Goal: Information Seeking & Learning: Find contact information

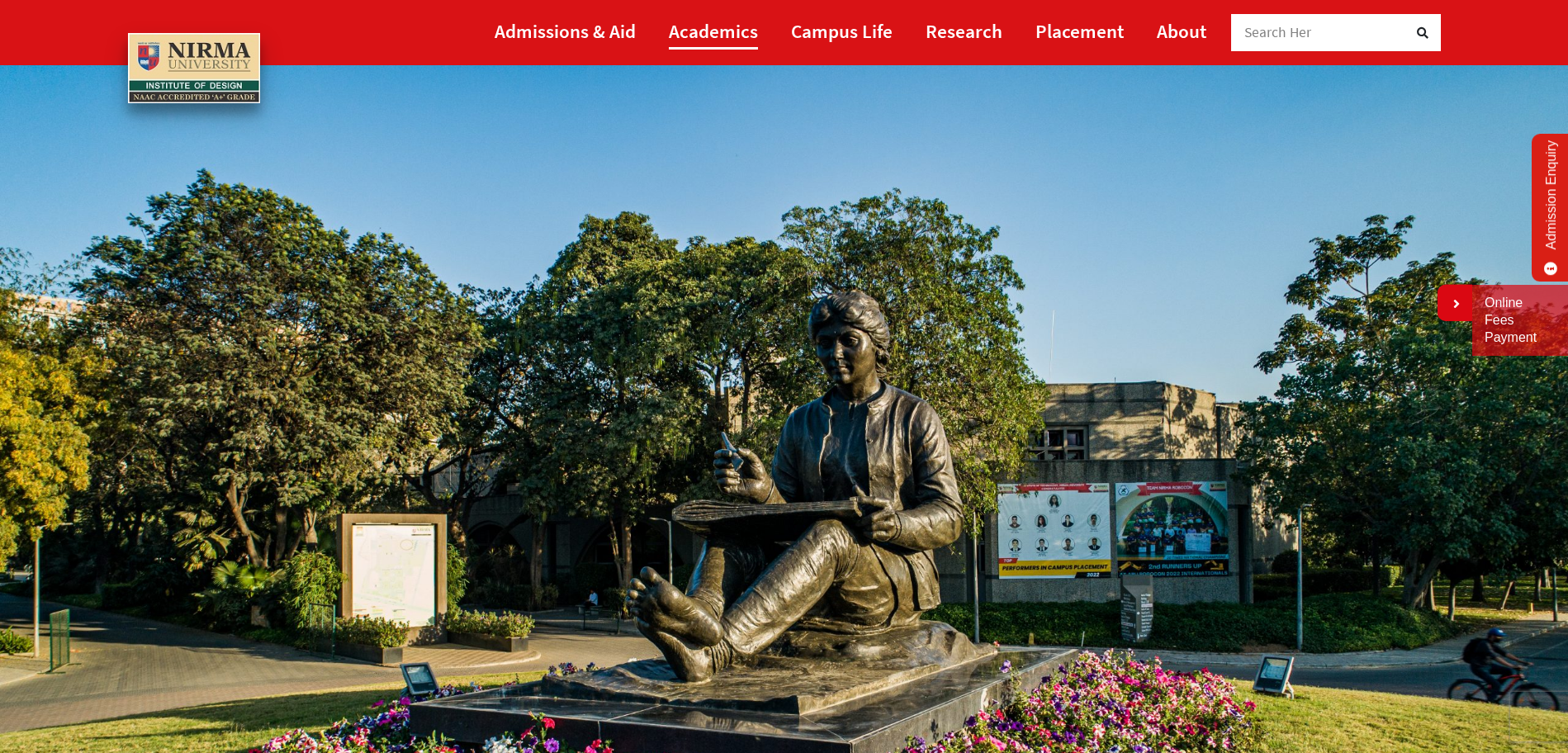
click at [740, 30] on link "Academics" at bounding box center [713, 31] width 89 height 37
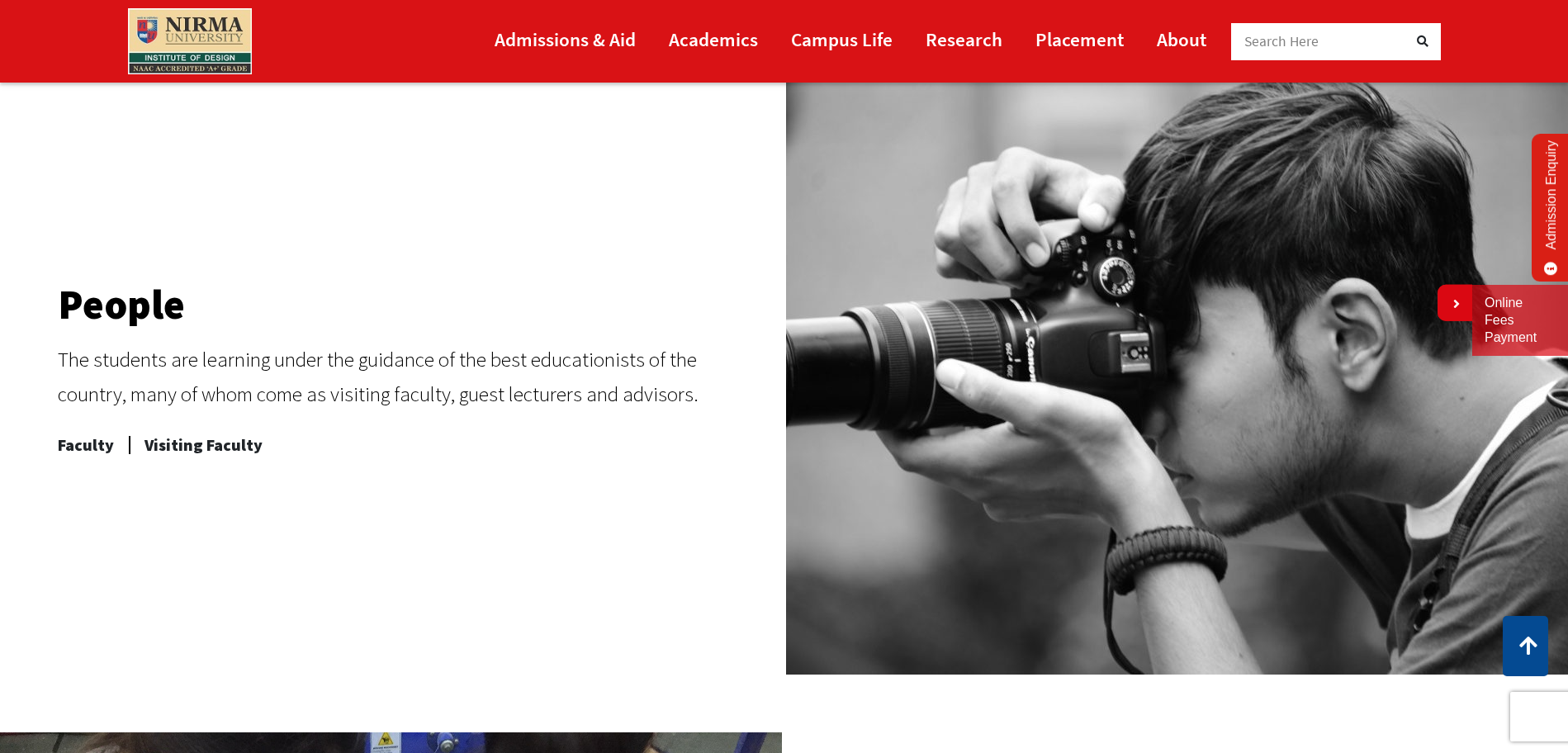
scroll to position [797, 0]
click at [102, 451] on span "Faculty" at bounding box center [85, 444] width 56 height 33
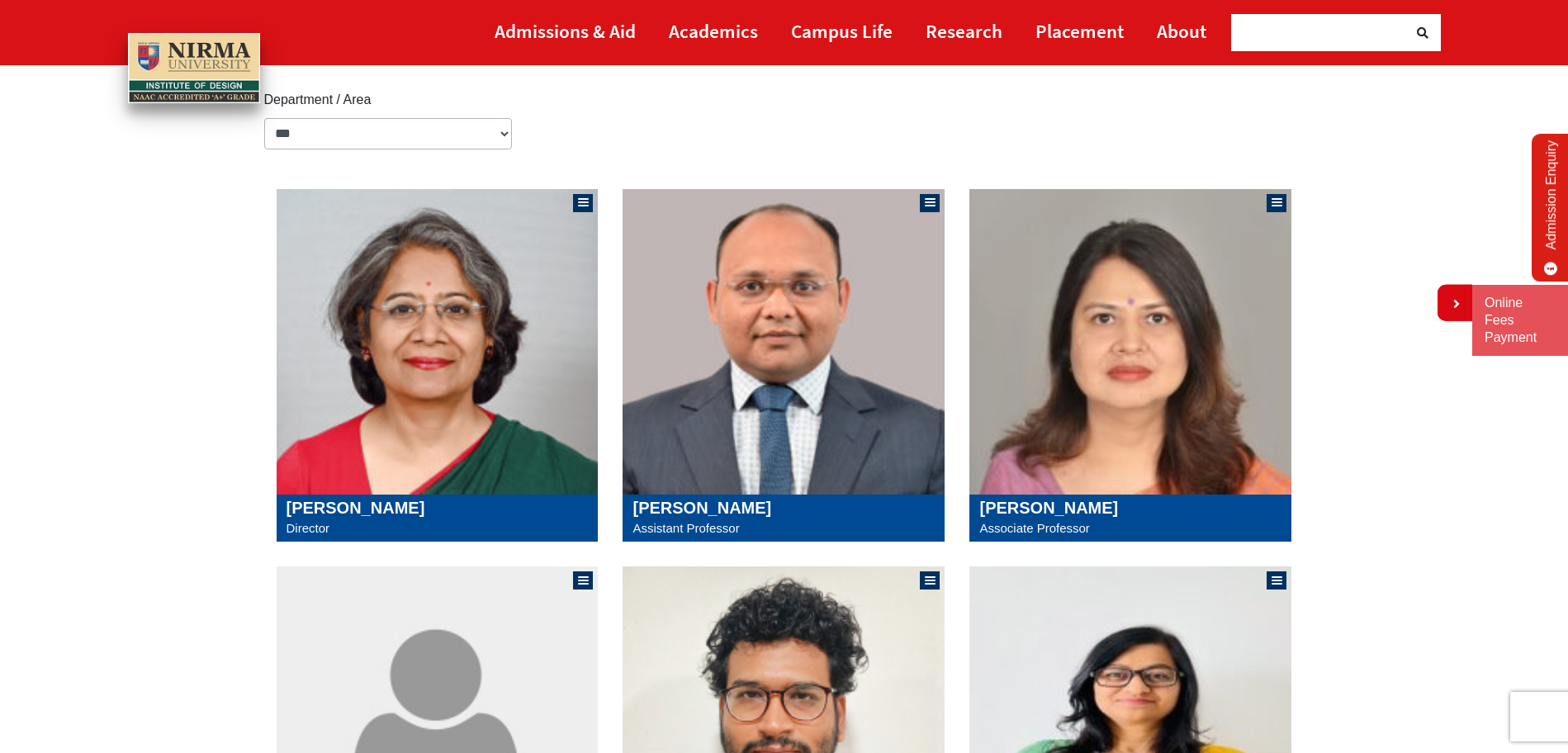
scroll to position [239, 0]
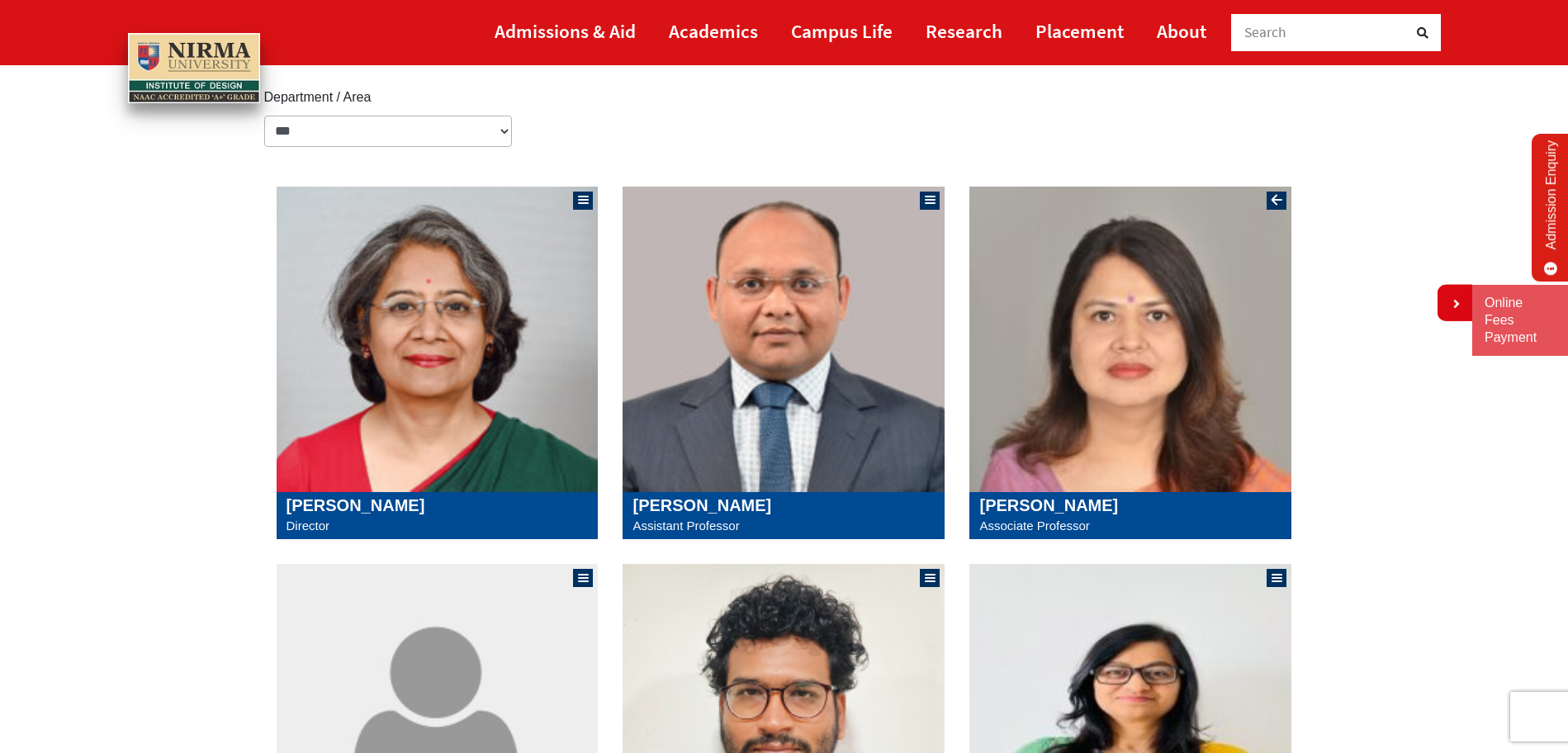
click at [1092, 260] on img at bounding box center [1130, 339] width 322 height 306
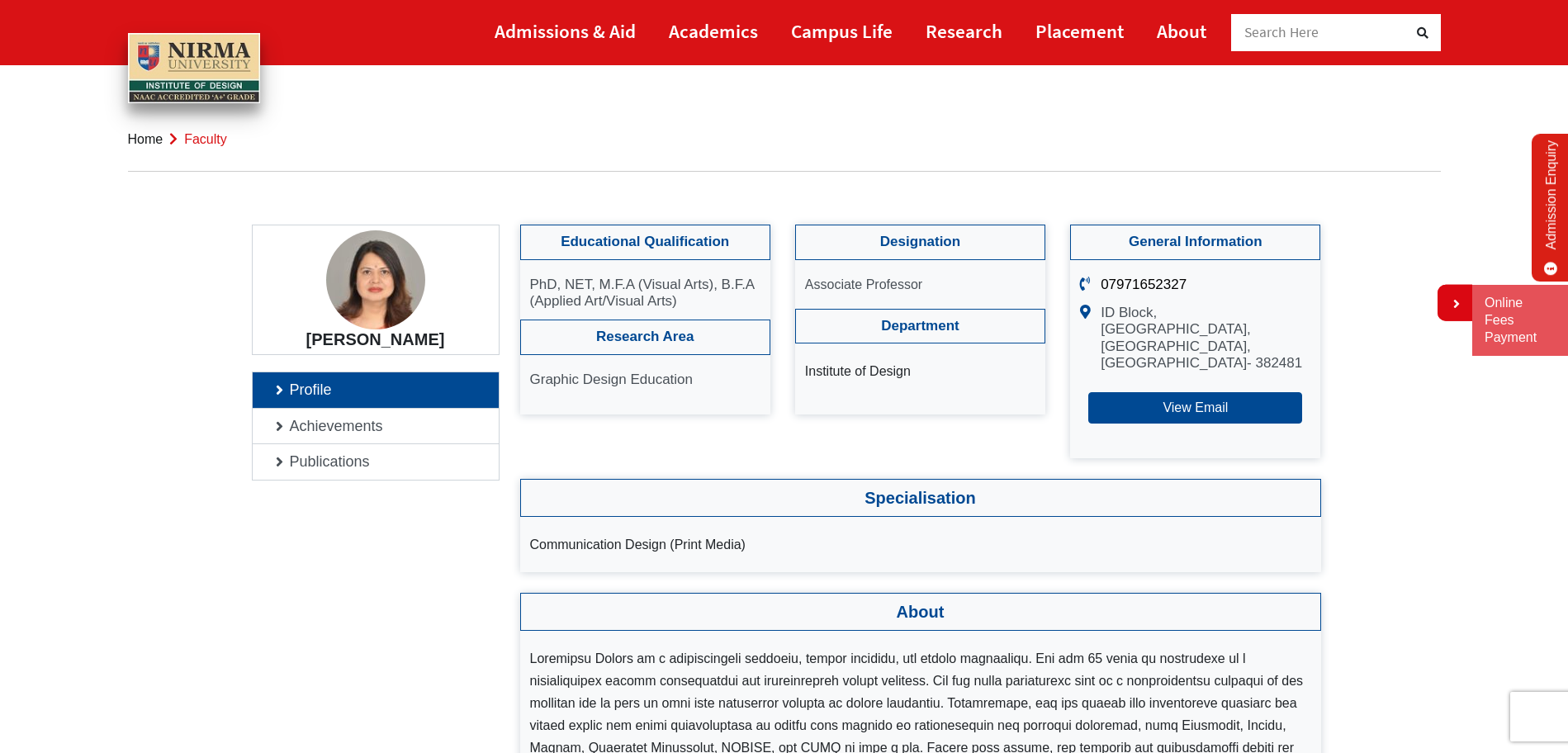
click at [380, 302] on img at bounding box center [375, 279] width 99 height 99
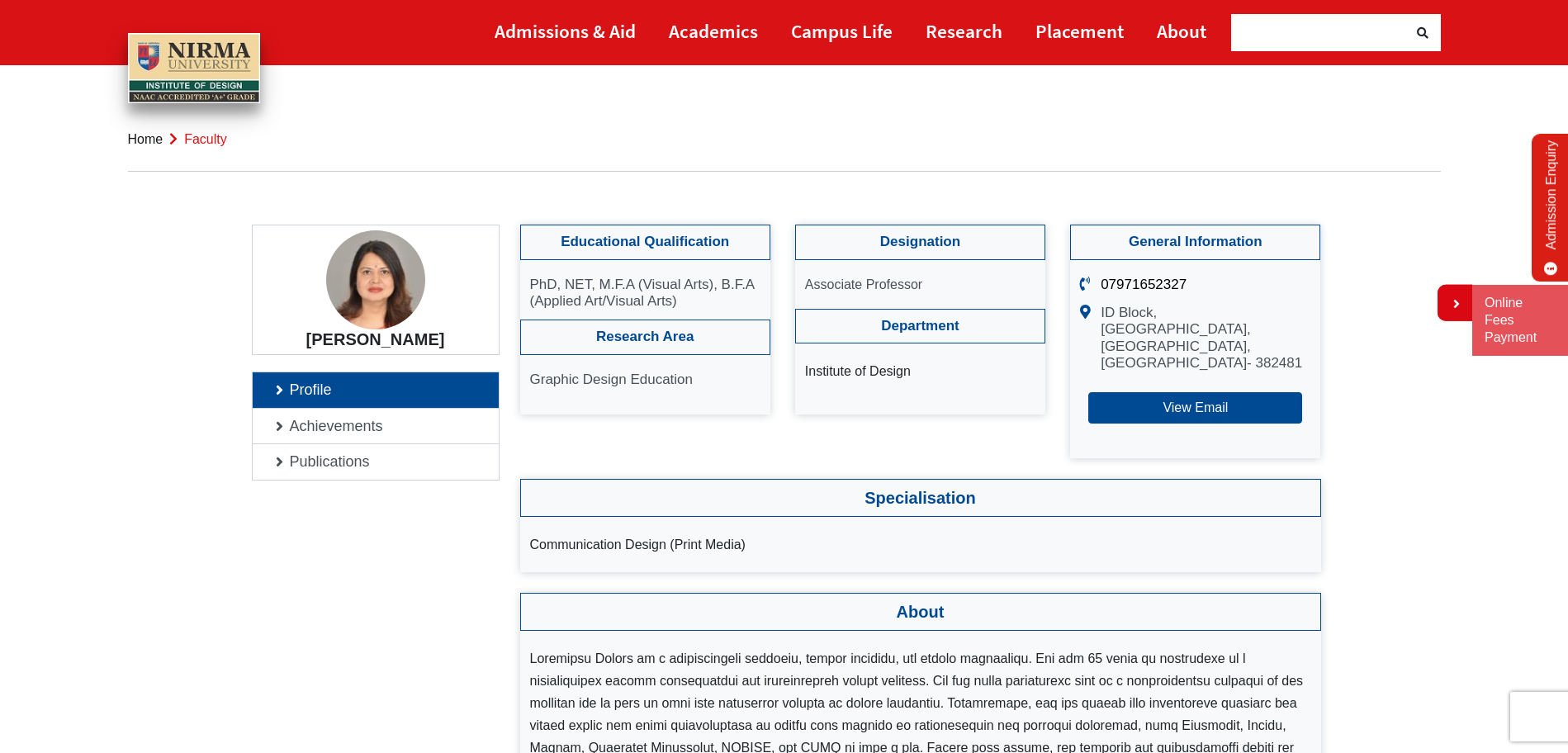
click at [380, 302] on img at bounding box center [375, 279] width 99 height 99
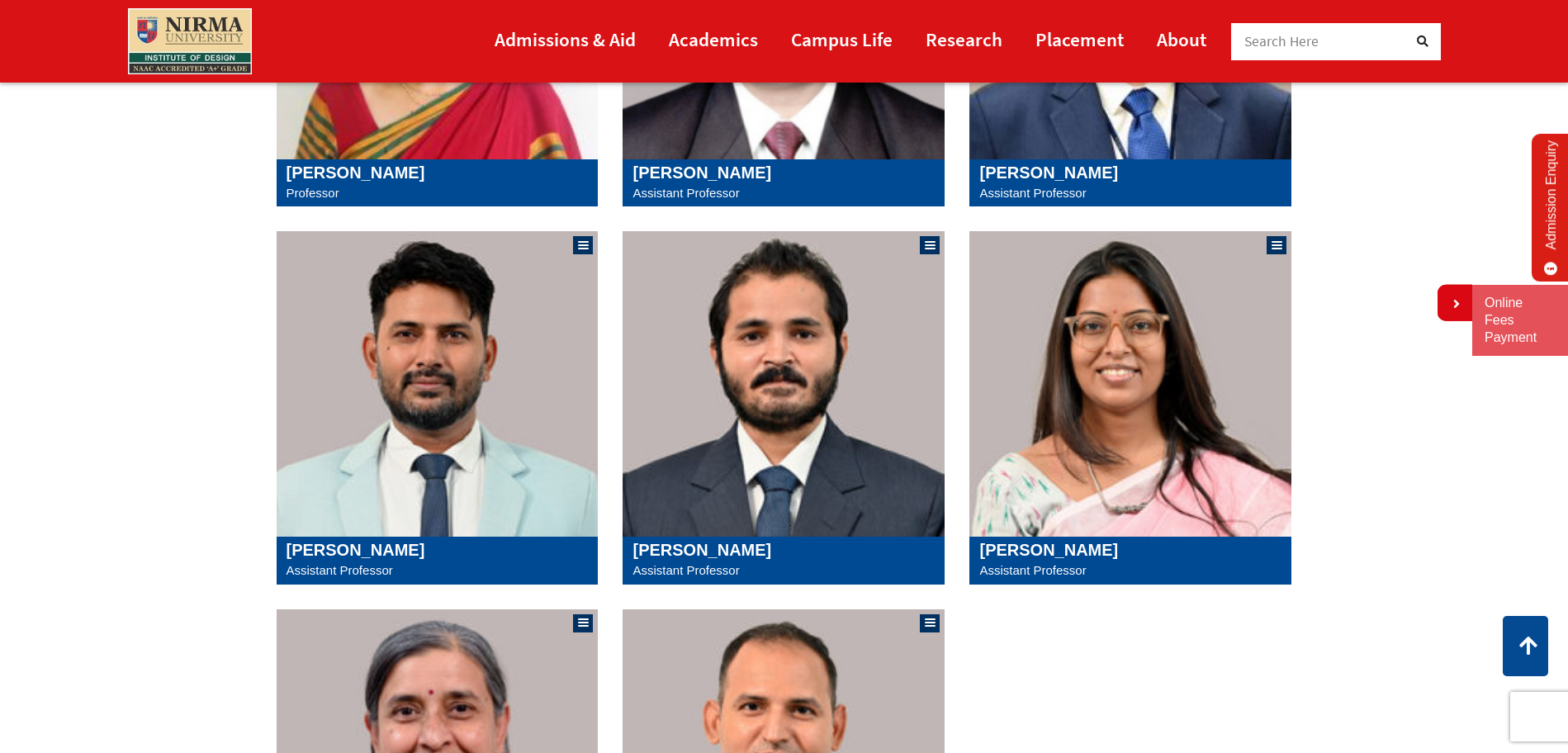
scroll to position [1362, 0]
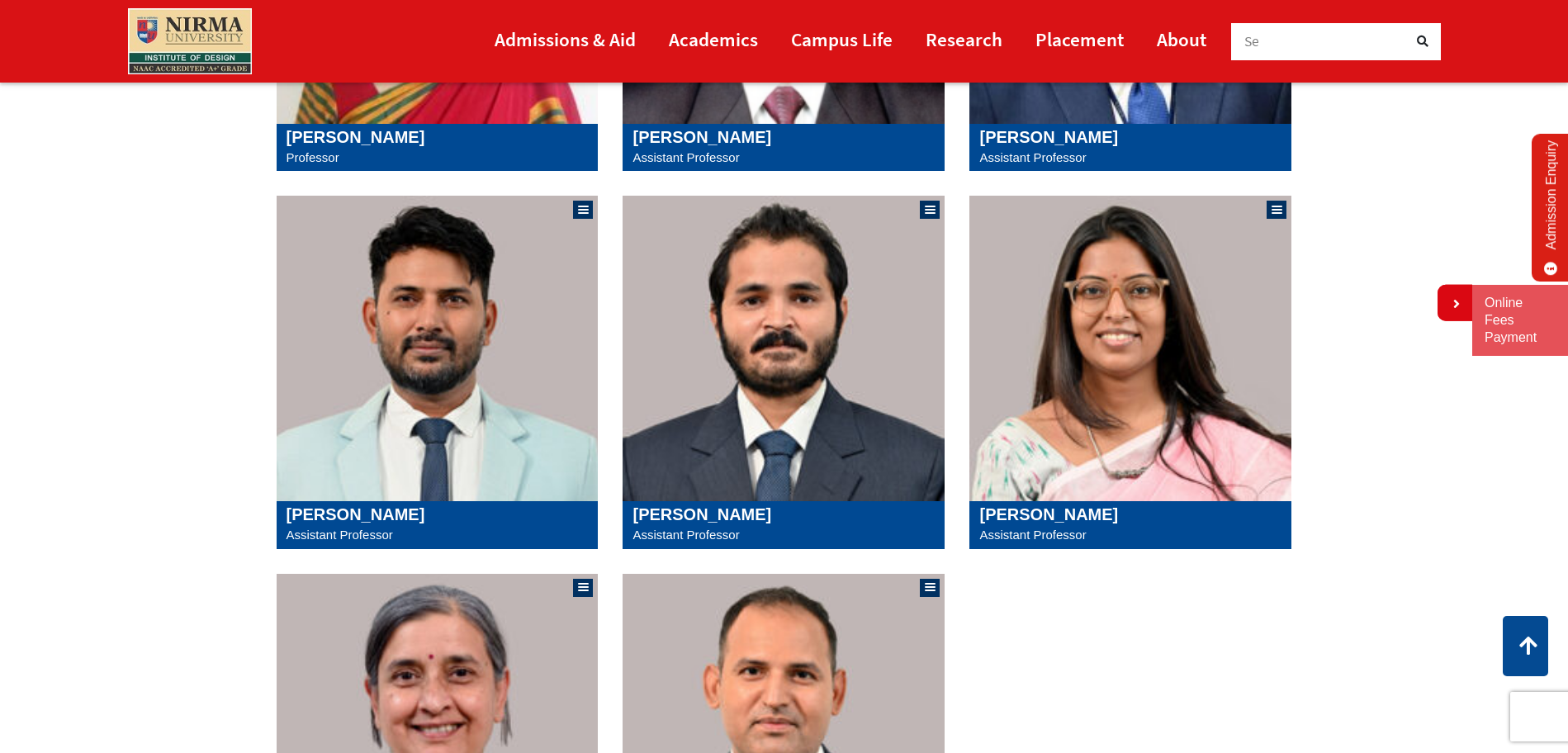
click at [1025, 658] on div "[PERSON_NAME] Director" at bounding box center [784, 7] width 1040 height 1889
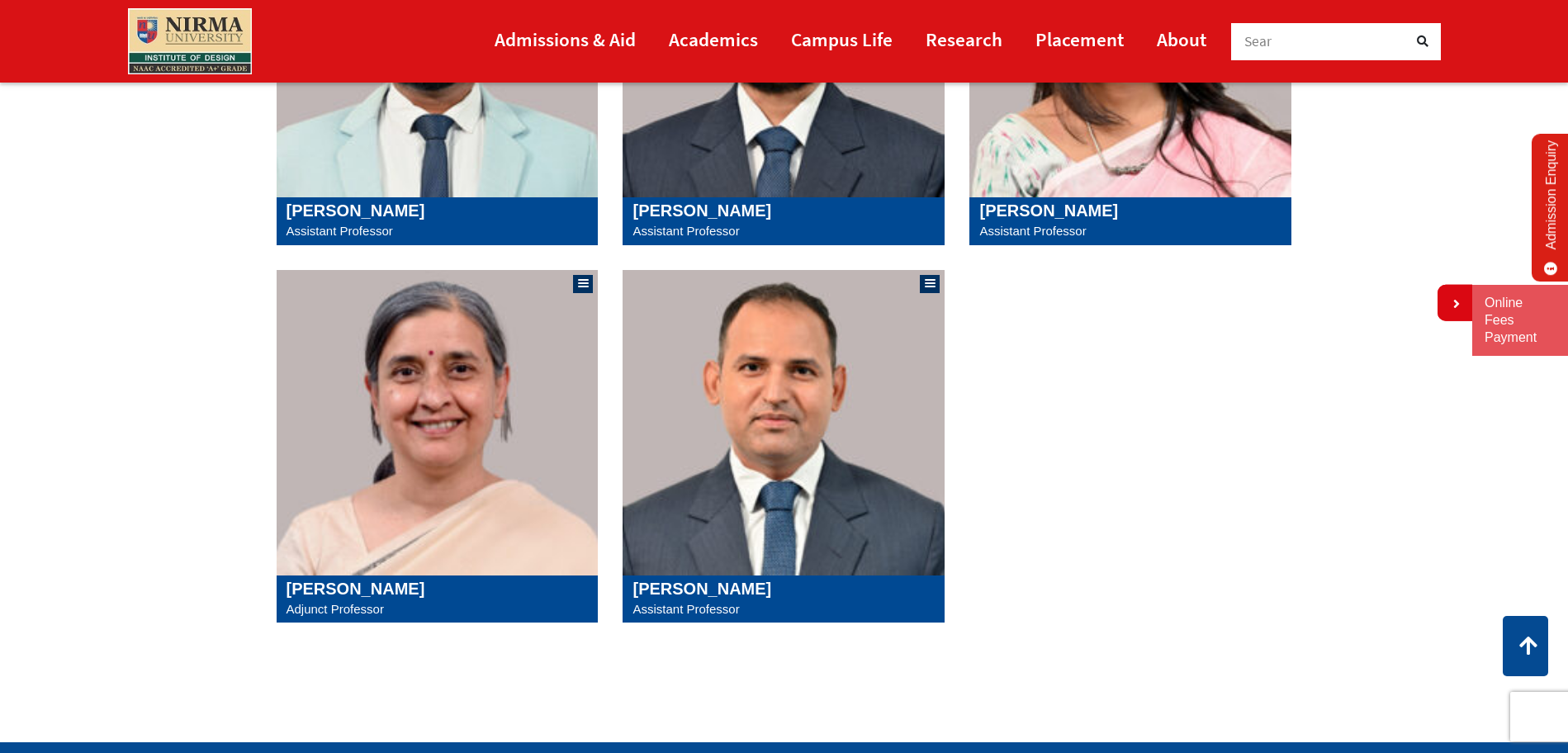
scroll to position [1668, 0]
